Goal: Task Accomplishment & Management: Use online tool/utility

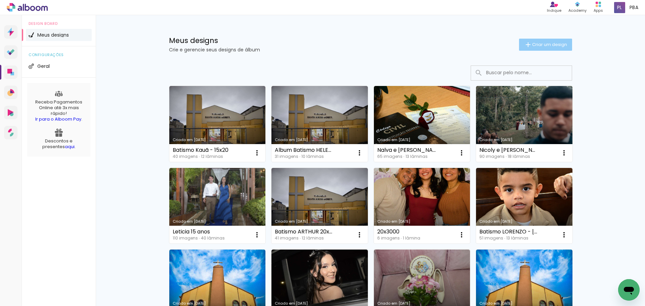
click at [561, 43] on span "Criar um design" at bounding box center [549, 44] width 35 height 4
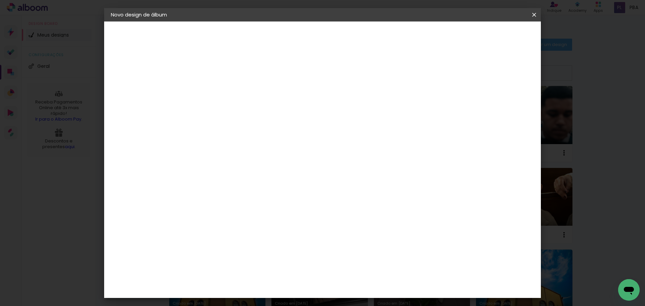
click at [221, 91] on input at bounding box center [221, 90] width 0 height 10
type input "Casamento ISRAEL e KATIA - 30X48"
type paper-input "Casamento ISRAEL e KATIA - 30X48"
click at [0, 0] on slot "Avançar" at bounding box center [0, 0] width 0 height 0
click at [347, 106] on paper-item "Tamanho Livre" at bounding box center [314, 102] width 64 height 15
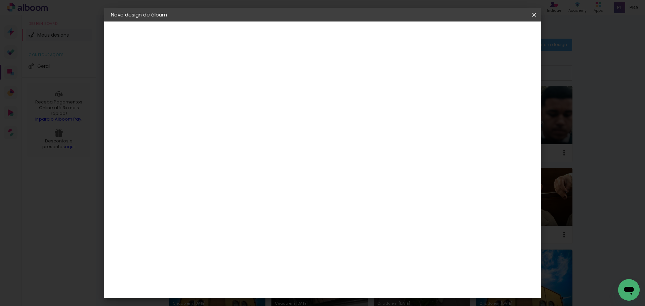
click at [0, 0] on slot "Avançar" at bounding box center [0, 0] width 0 height 0
click at [362, 280] on input "60" at bounding box center [359, 280] width 17 height 10
type input "48"
type paper-input "48"
click at [492, 36] on span "Iniciar design" at bounding box center [476, 35] width 31 height 5
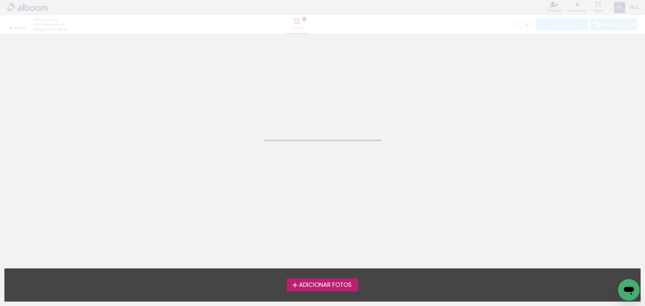
click at [348, 288] on span "Adicionar Fotos" at bounding box center [325, 285] width 53 height 6
click at [0, 0] on input "file" at bounding box center [0, 0] width 0 height 0
